Goal: Information Seeking & Learning: Learn about a topic

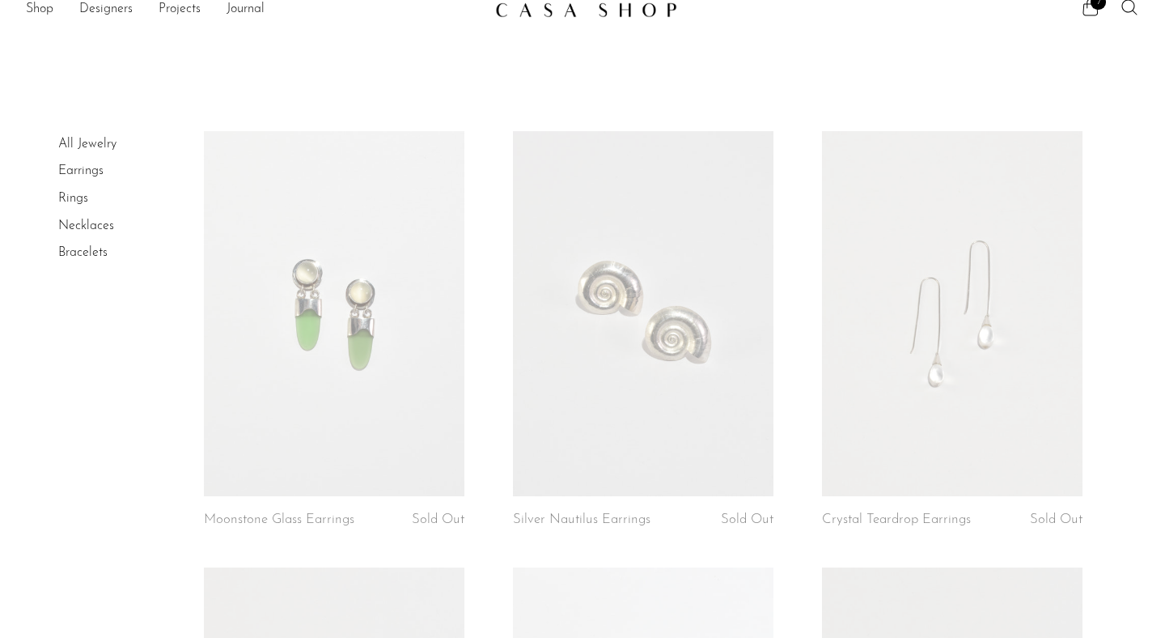
scroll to position [19, 0]
click at [968, 408] on link at bounding box center [952, 312] width 261 height 365
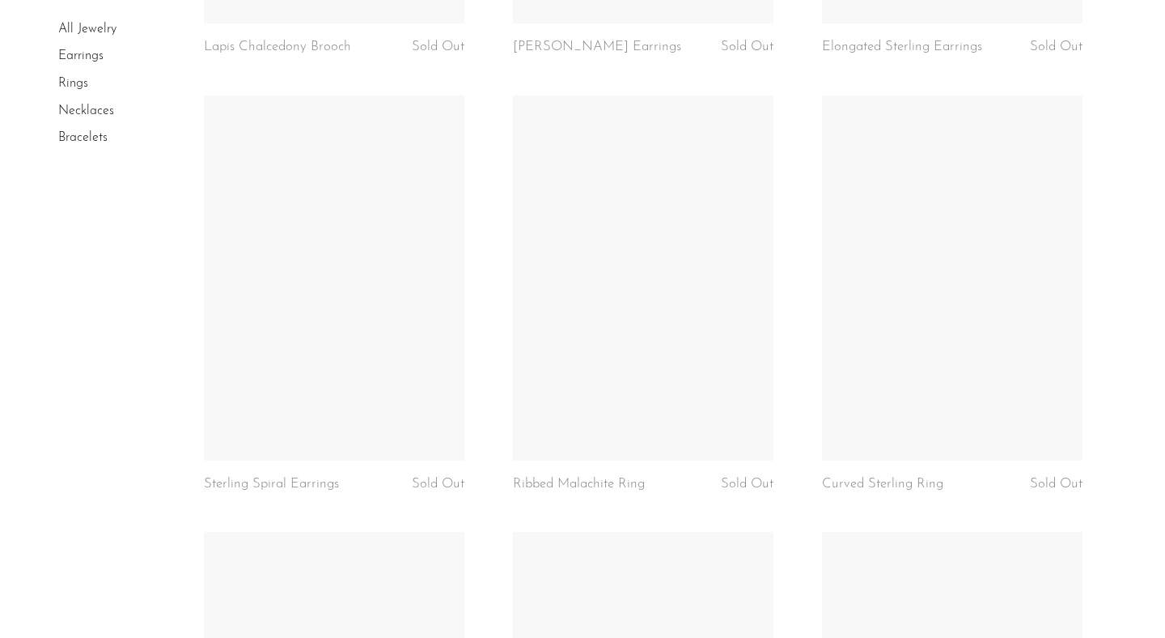
scroll to position [2237, 0]
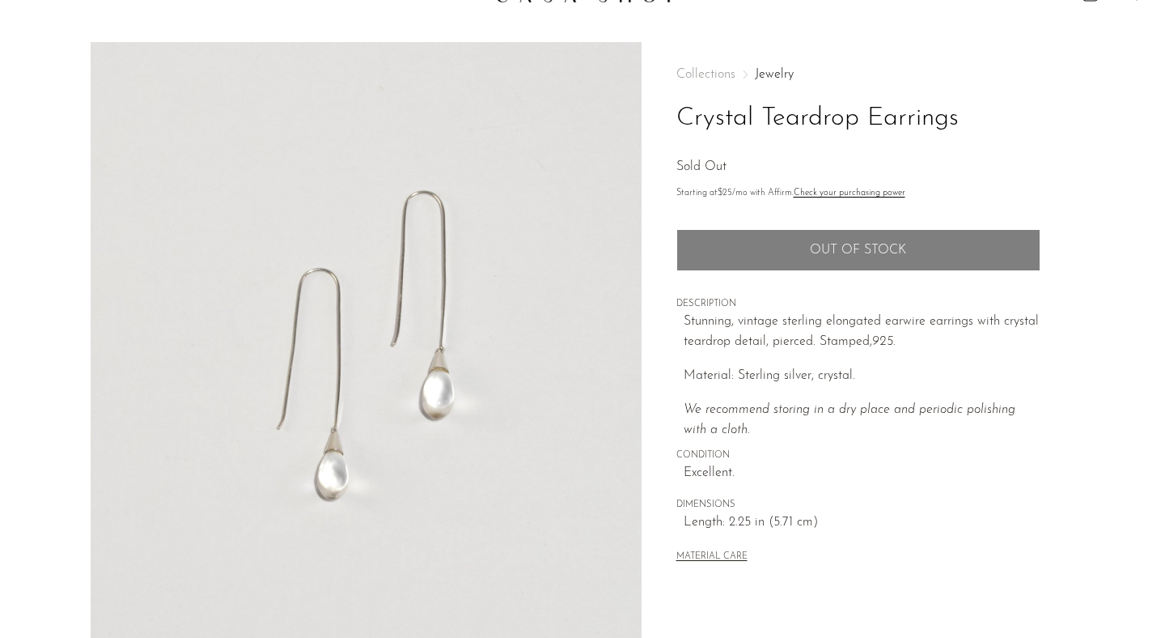
scroll to position [44, 0]
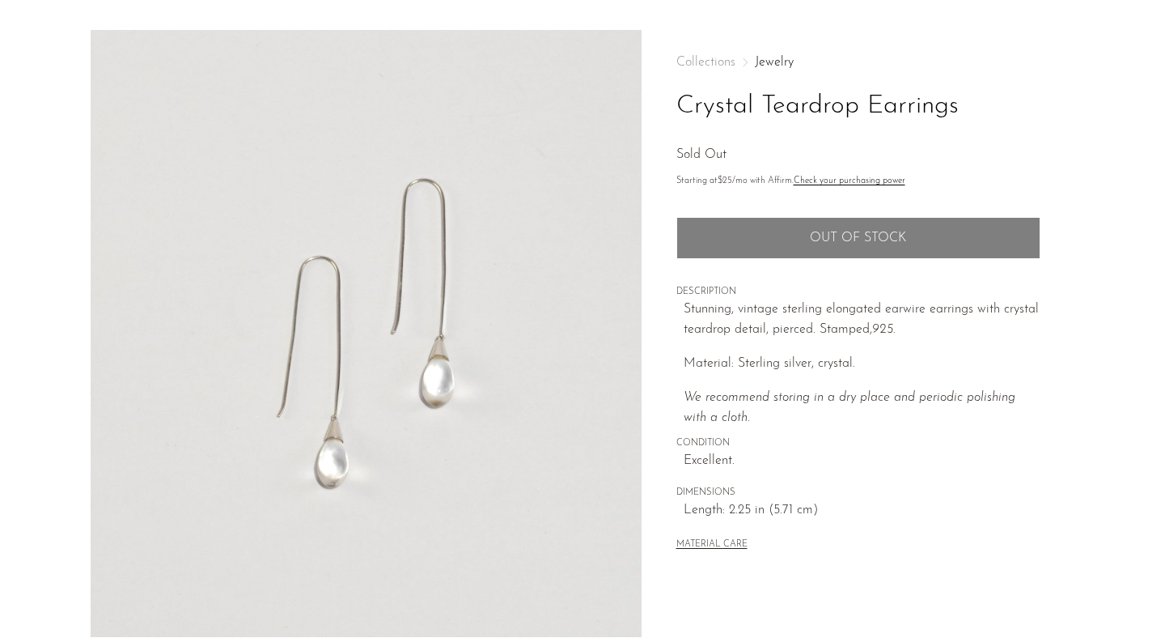
click at [433, 374] on img at bounding box center [366, 333] width 551 height 607
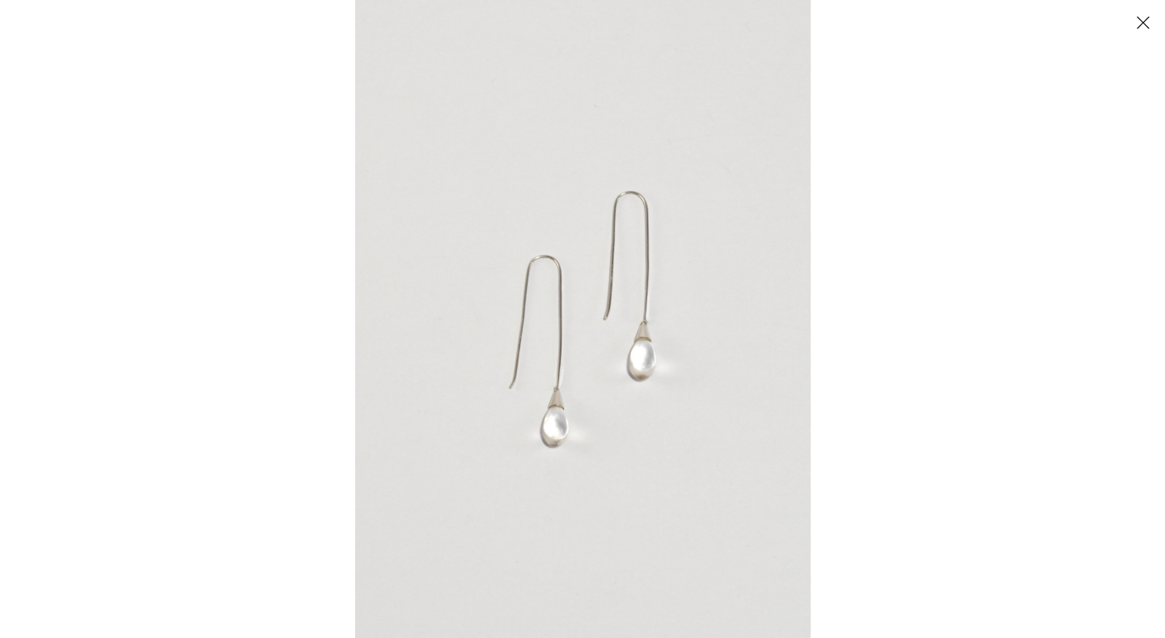
click at [542, 415] on img at bounding box center [583, 319] width 456 height 638
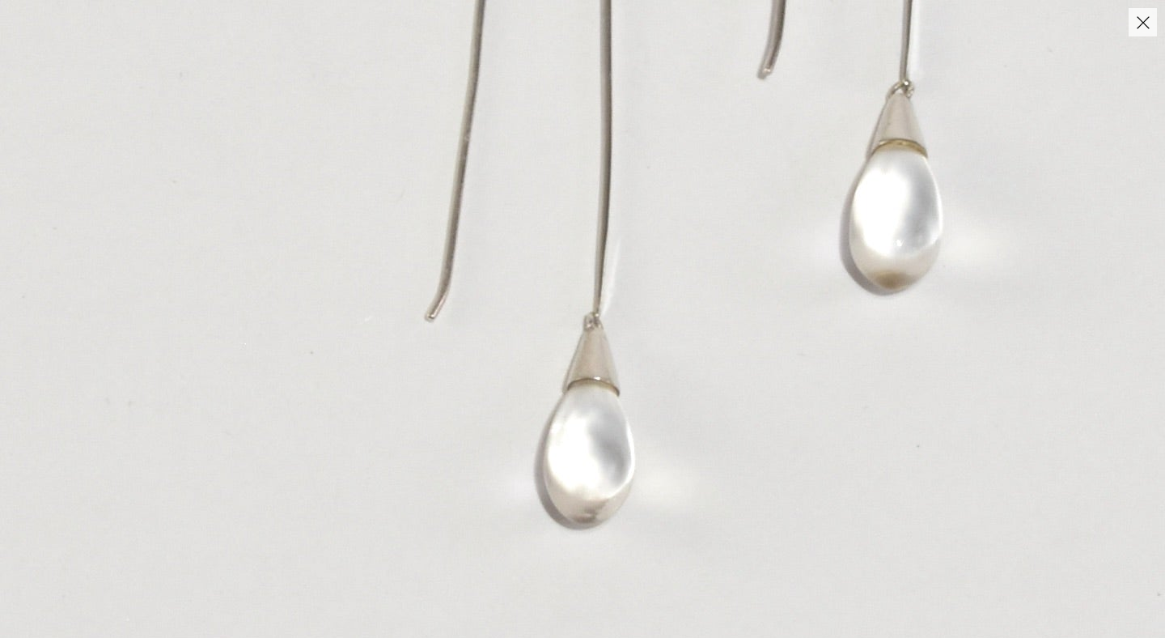
click at [928, 146] on img at bounding box center [685, 75] width 1605 height 2248
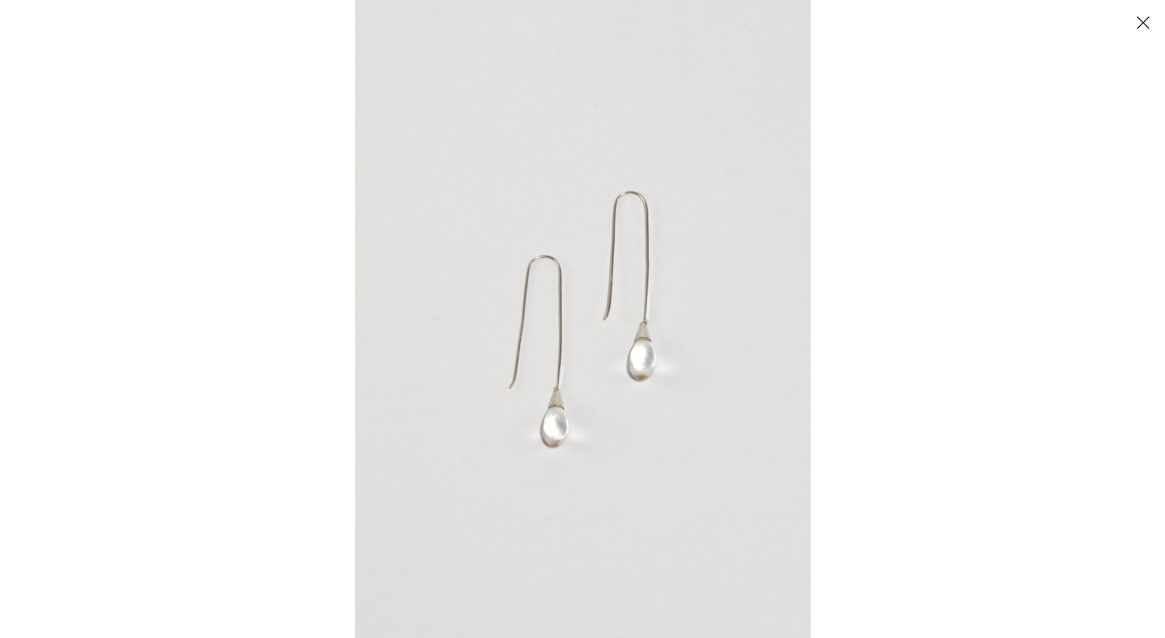
click at [1149, 21] on button "Close" at bounding box center [1143, 22] width 28 height 28
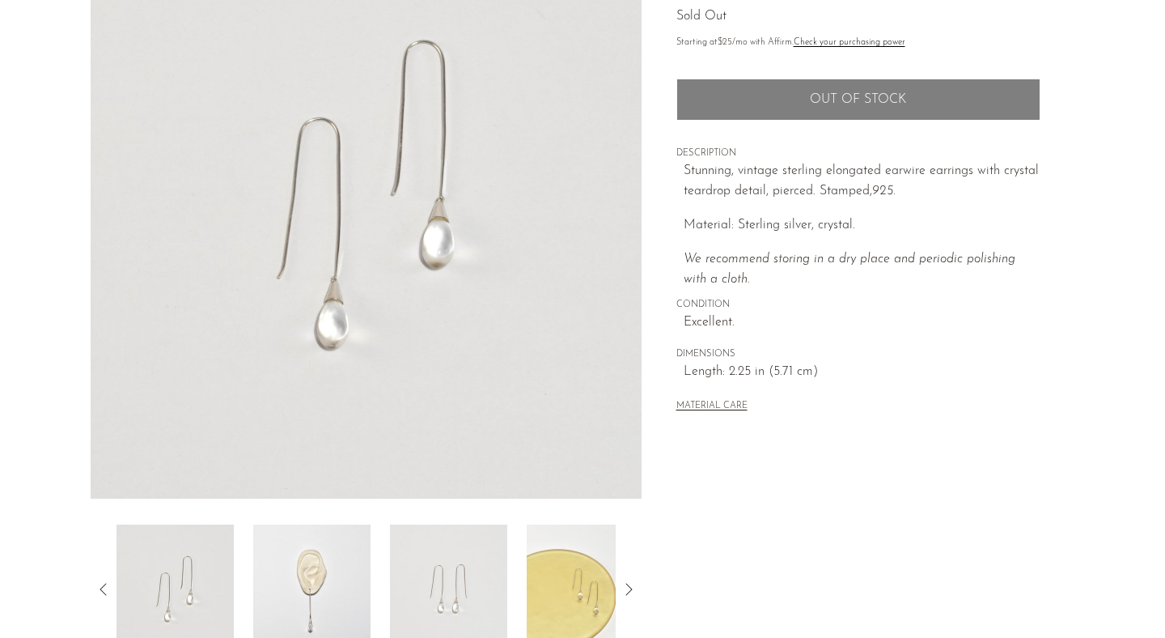
scroll to position [407, 0]
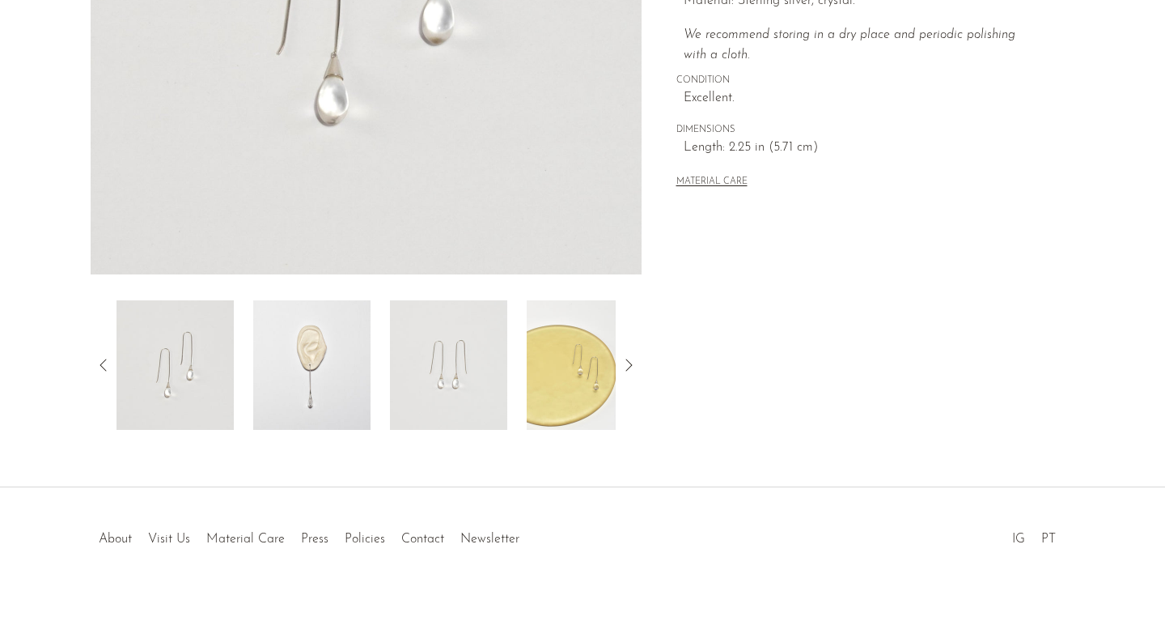
click at [323, 393] on img at bounding box center [311, 364] width 117 height 129
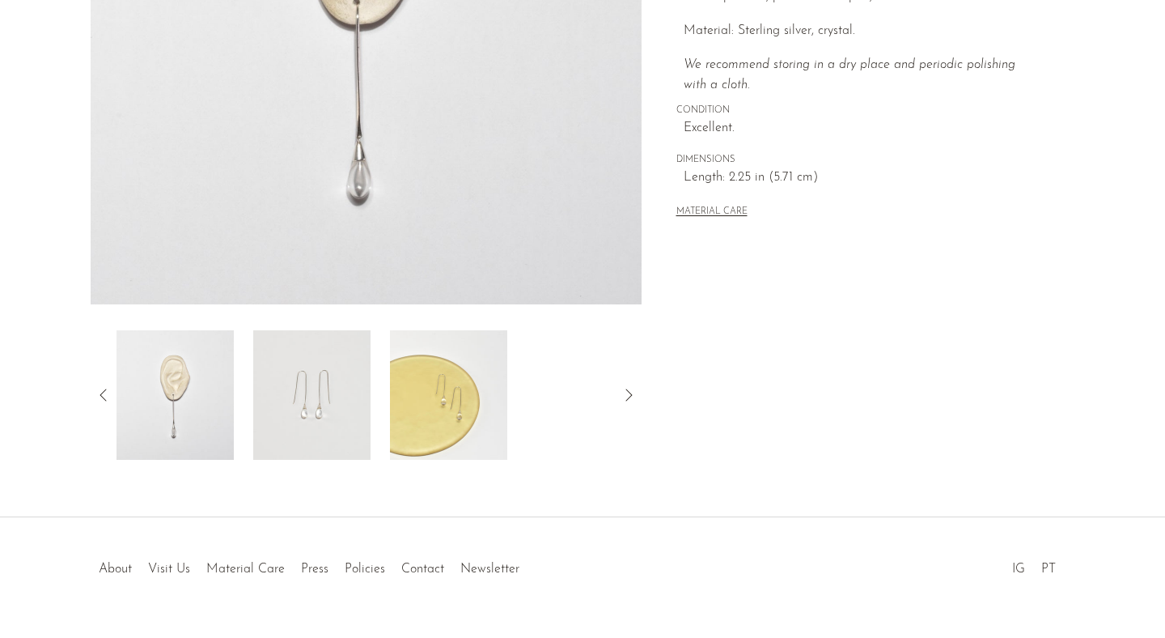
scroll to position [363, 0]
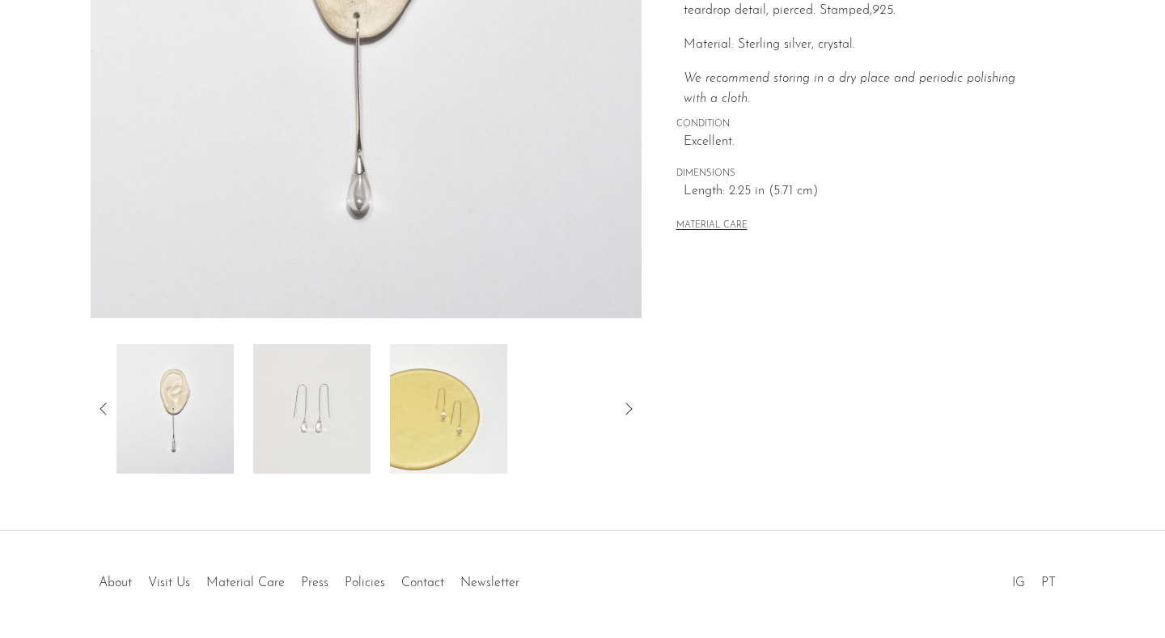
click at [347, 161] on img at bounding box center [366, 14] width 551 height 607
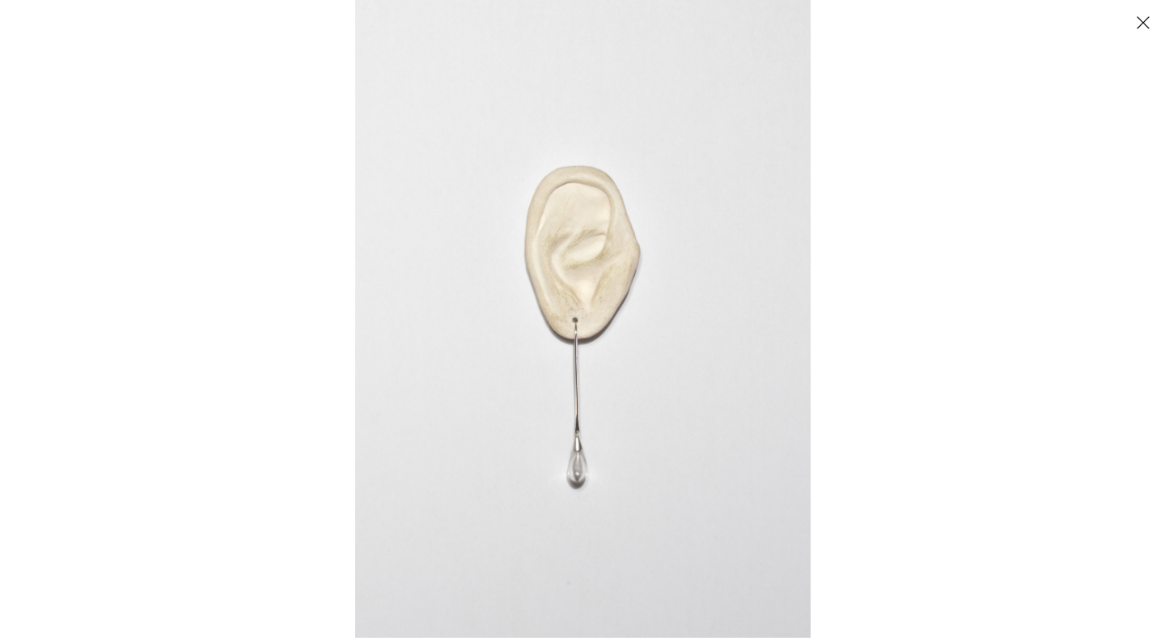
click at [570, 445] on img at bounding box center [583, 319] width 456 height 638
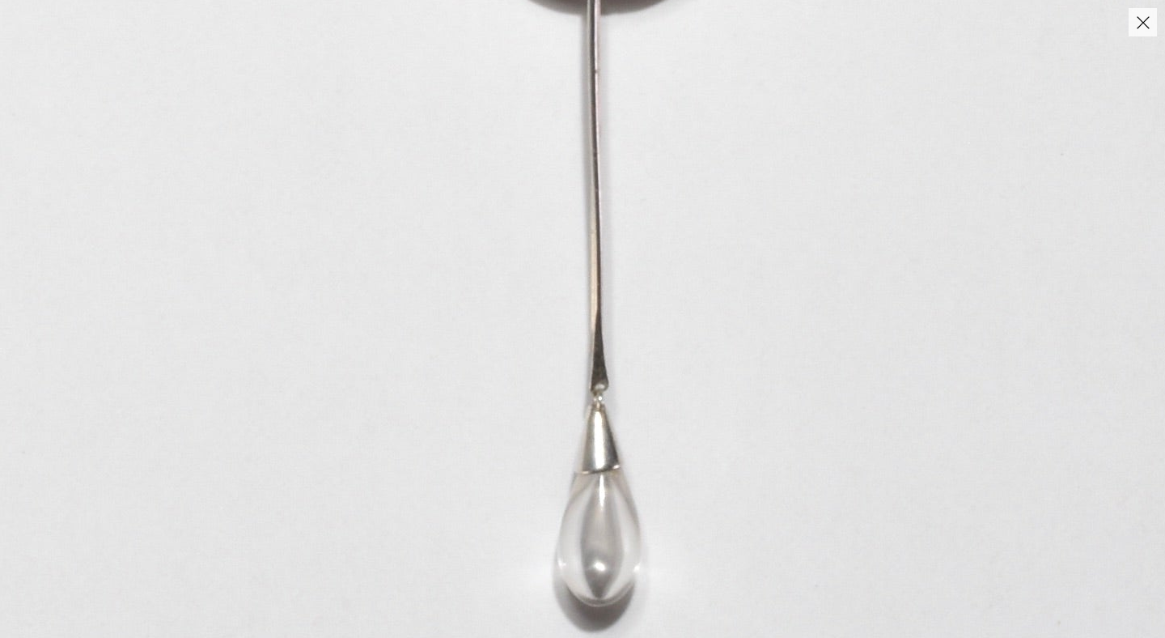
click at [1142, 28] on button "Close" at bounding box center [1143, 22] width 28 height 28
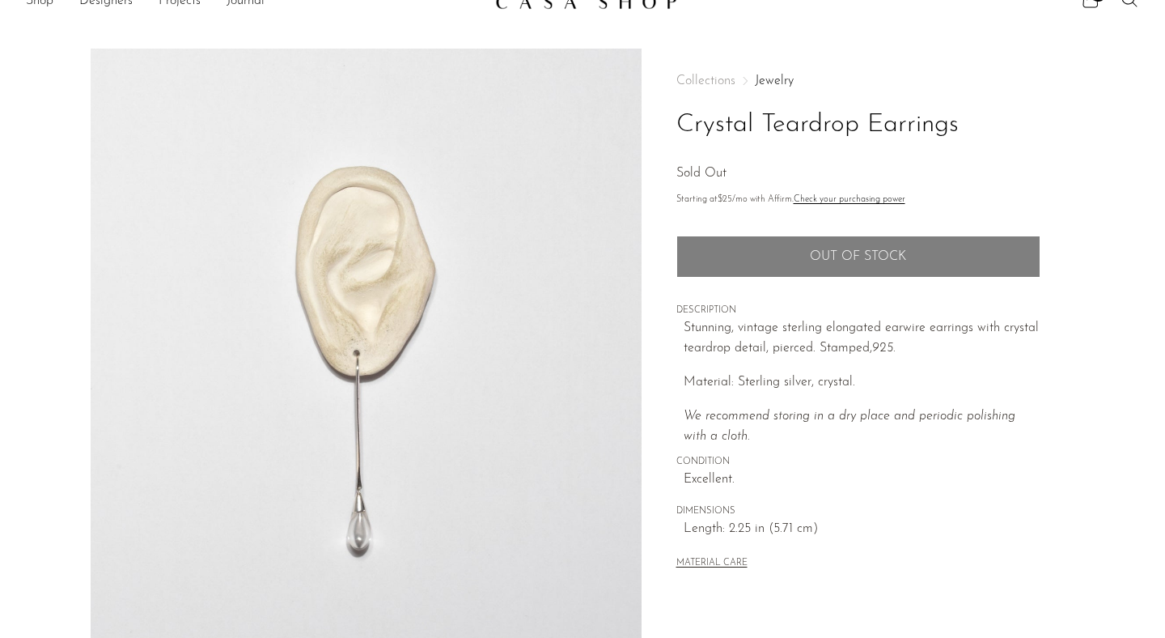
scroll to position [31, 0]
